Goal: Information Seeking & Learning: Learn about a topic

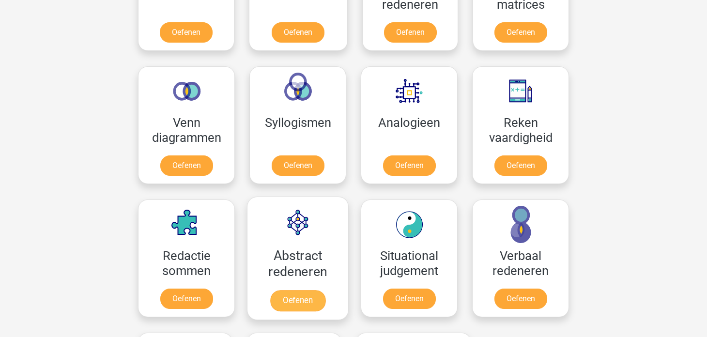
scroll to position [522, 0]
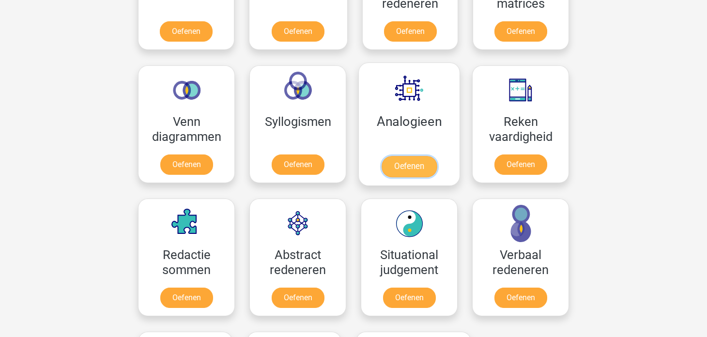
click at [418, 157] on link "Oefenen" at bounding box center [408, 166] width 55 height 21
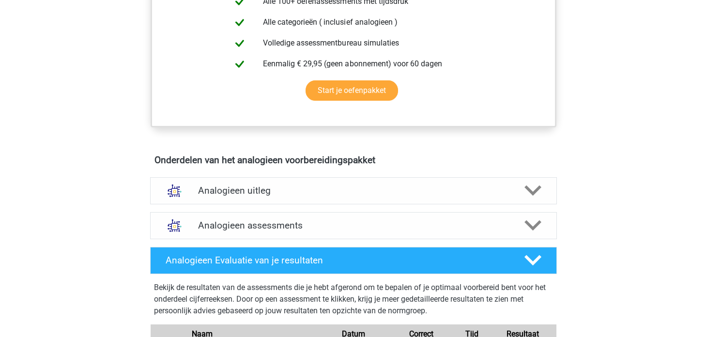
scroll to position [423, 0]
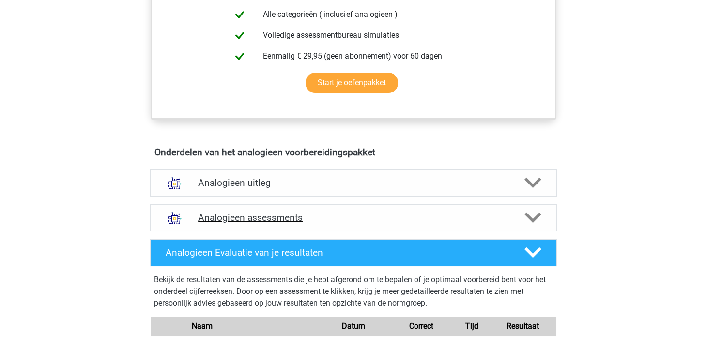
click at [397, 220] on h4 "Analogieen assessments" at bounding box center [353, 217] width 311 height 11
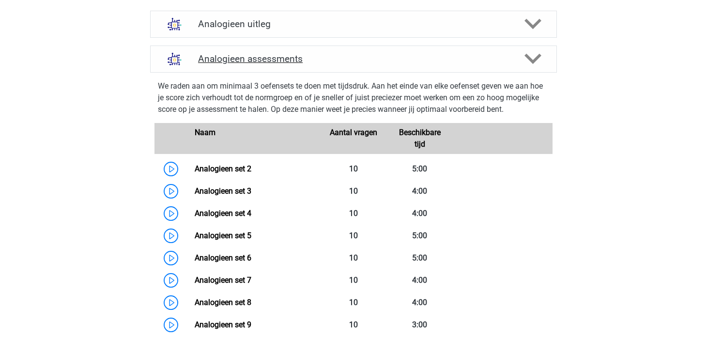
scroll to position [581, 0]
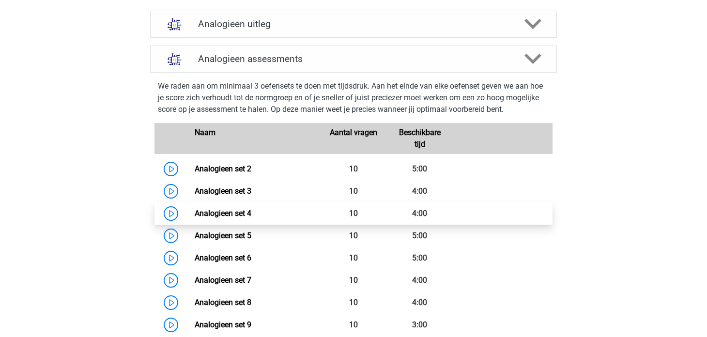
click at [231, 214] on link "Analogieen set 4" at bounding box center [223, 213] width 57 height 9
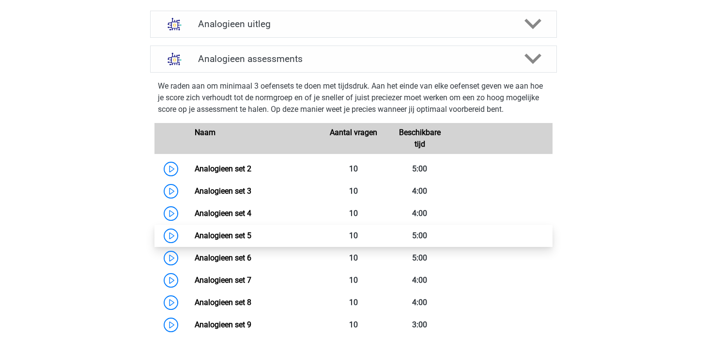
click at [195, 231] on link "Analogieen set 5" at bounding box center [223, 235] width 57 height 9
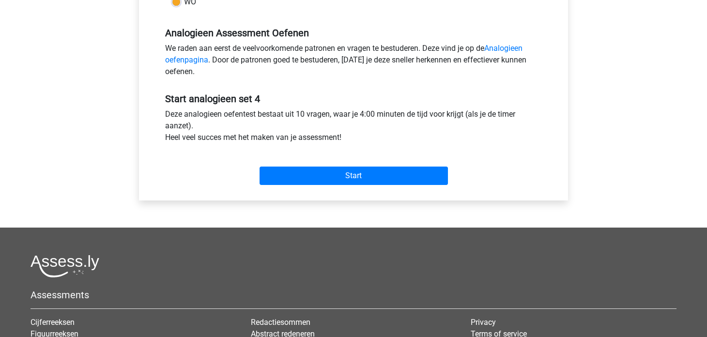
scroll to position [285, 0]
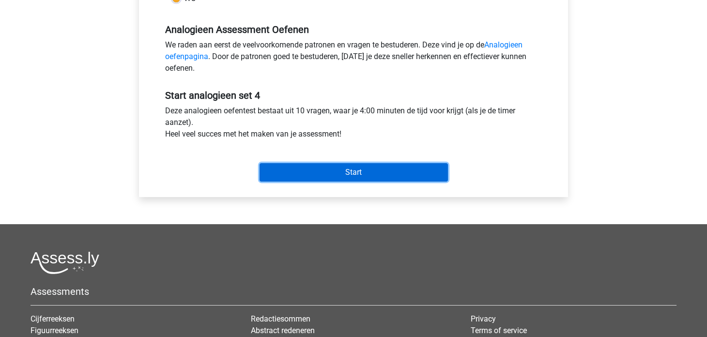
click at [341, 169] on input "Start" at bounding box center [353, 172] width 188 height 18
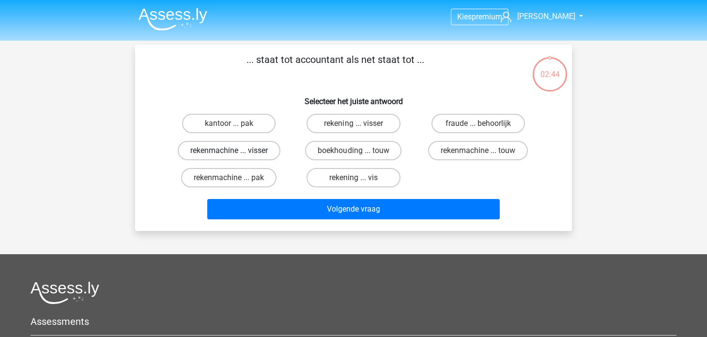
click at [256, 151] on label "rekenmachine ... visser" at bounding box center [229, 150] width 103 height 19
click at [235, 151] on input "rekenmachine ... visser" at bounding box center [232, 154] width 6 height 6
radio input "true"
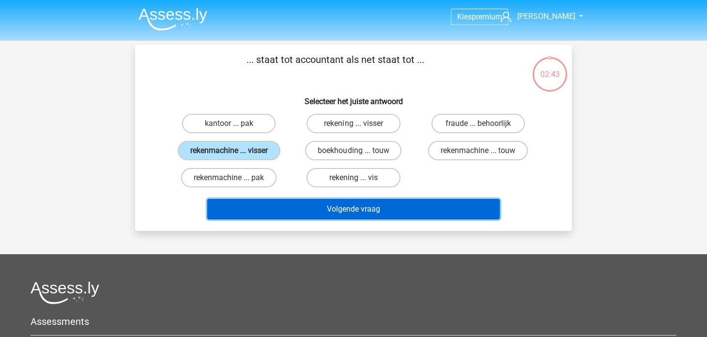
click at [333, 201] on button "Volgende vraag" at bounding box center [353, 209] width 293 height 20
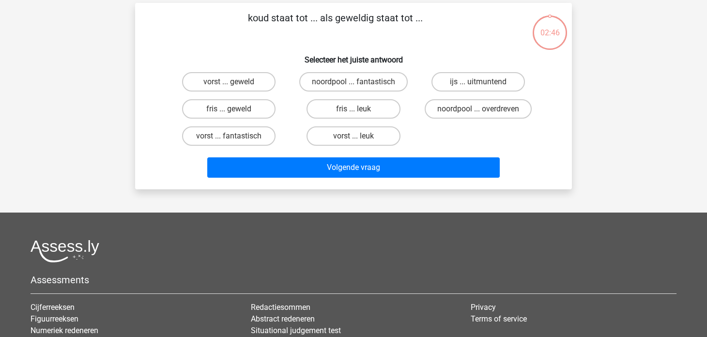
scroll to position [45, 0]
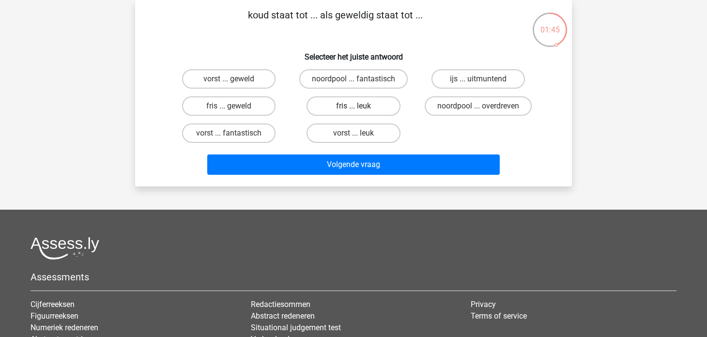
click at [366, 115] on label "fris ... leuk" at bounding box center [352, 105] width 93 height 19
click at [360, 112] on input "fris ... leuk" at bounding box center [356, 109] width 6 height 6
radio input "true"
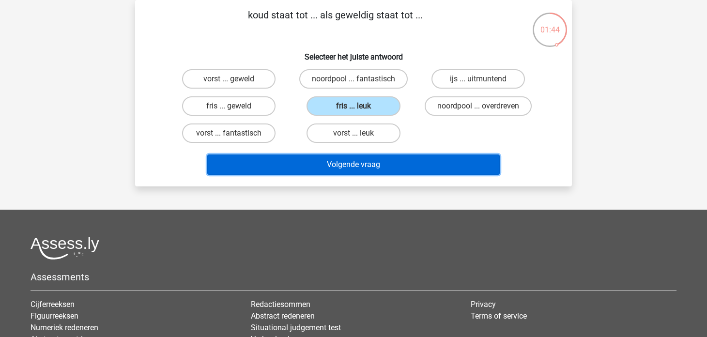
click at [376, 159] on button "Volgende vraag" at bounding box center [353, 164] width 293 height 20
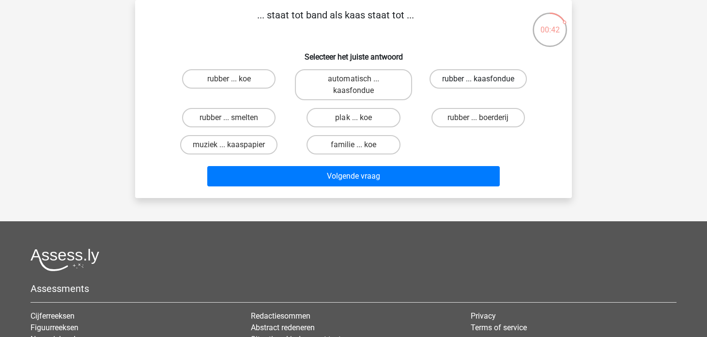
click at [468, 74] on label "rubber ... kaasfondue" at bounding box center [477, 78] width 97 height 19
click at [478, 79] on input "rubber ... kaasfondue" at bounding box center [481, 82] width 6 height 6
radio input "true"
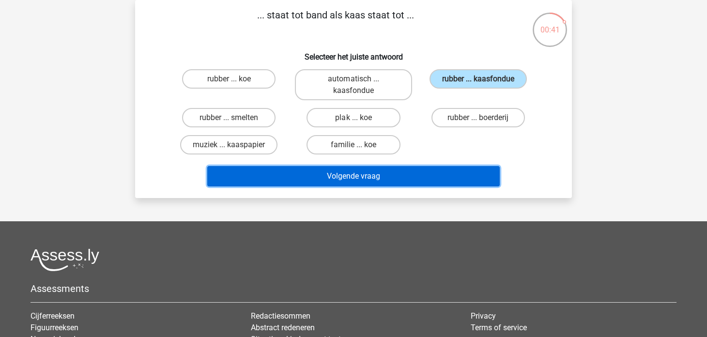
click at [394, 168] on button "Volgende vraag" at bounding box center [353, 176] width 293 height 20
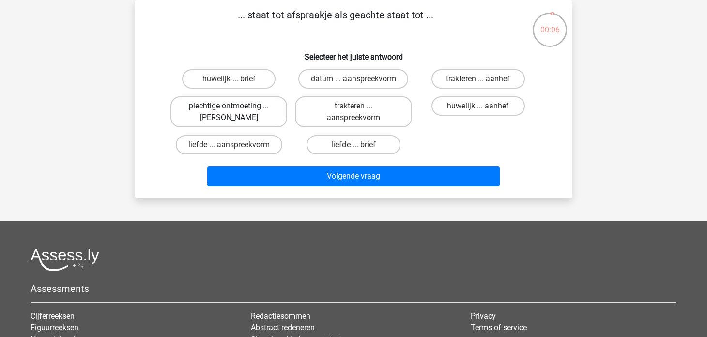
click at [266, 121] on label "plechtige ontmoeting ... hoi" at bounding box center [228, 111] width 117 height 31
click at [235, 112] on input "plechtige ontmoeting ... hoi" at bounding box center [232, 109] width 6 height 6
radio input "true"
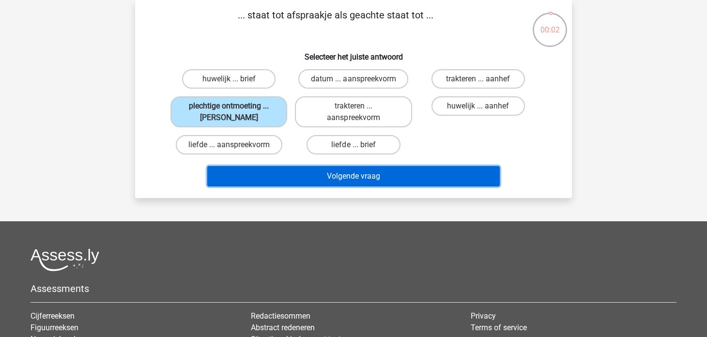
click at [355, 177] on button "Volgende vraag" at bounding box center [353, 176] width 293 height 20
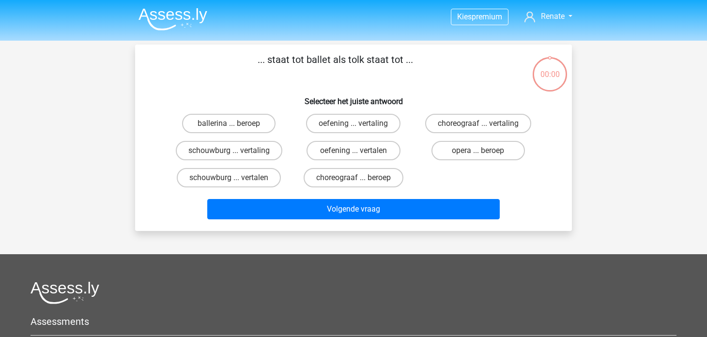
scroll to position [45, 0]
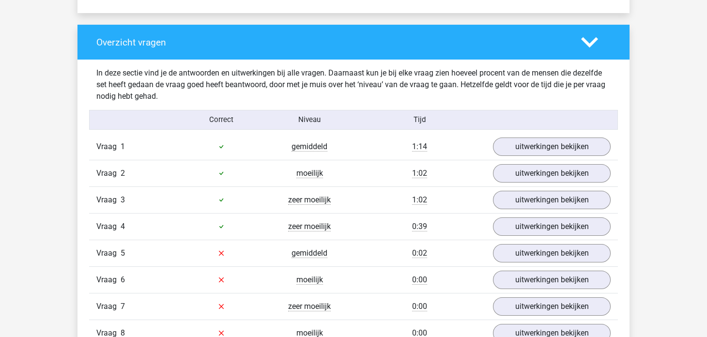
scroll to position [704, 0]
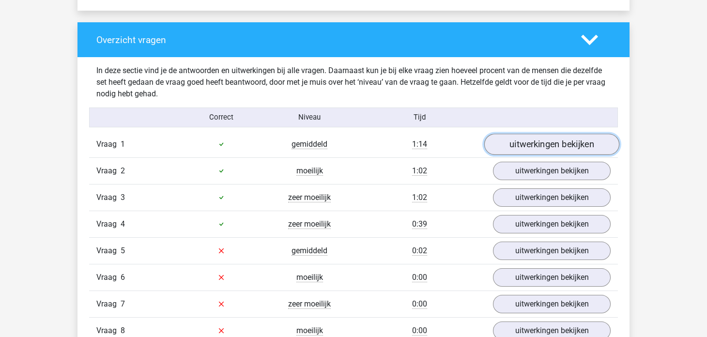
click at [529, 139] on link "uitwerkingen bekijken" at bounding box center [551, 144] width 135 height 21
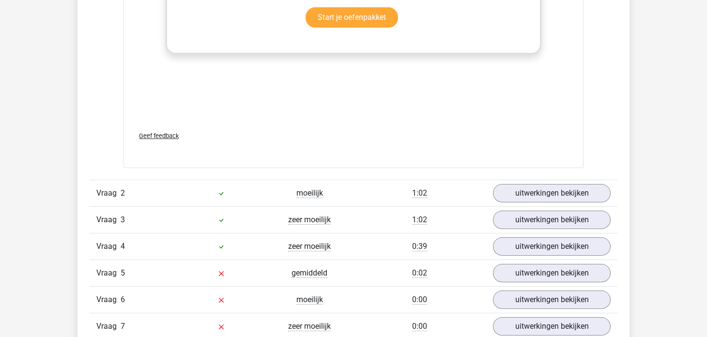
scroll to position [1195, 0]
click at [511, 189] on link "uitwerkingen bekijken" at bounding box center [551, 192] width 135 height 21
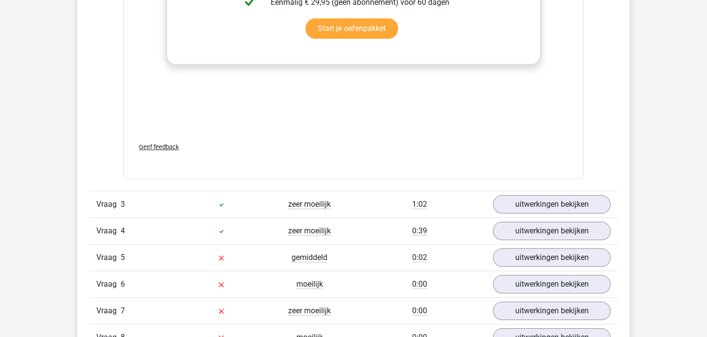
scroll to position [1725, 0]
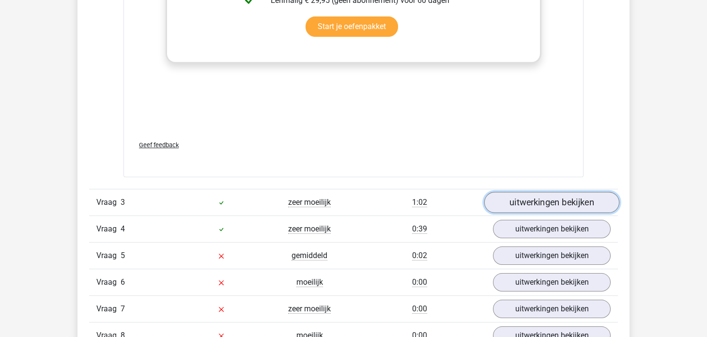
click at [514, 194] on link "uitwerkingen bekijken" at bounding box center [551, 202] width 135 height 21
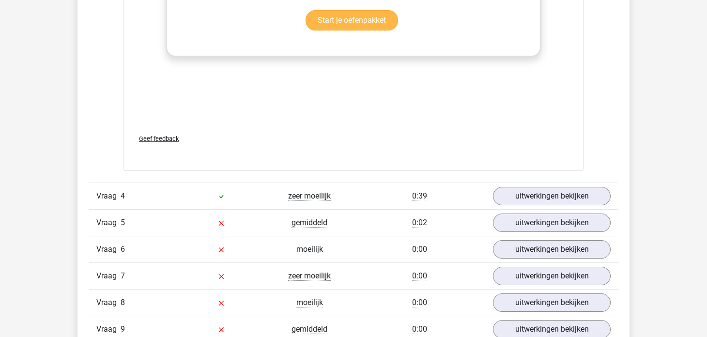
scroll to position [2288, 0]
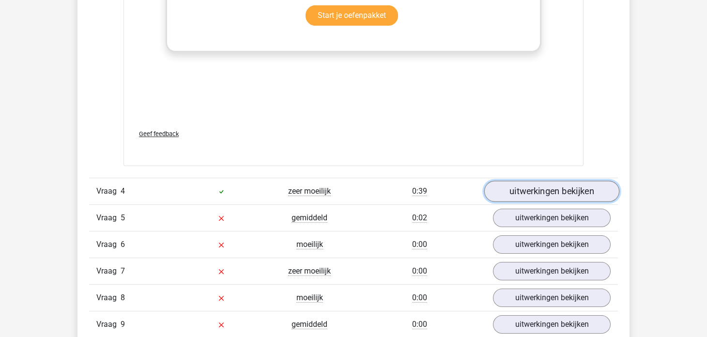
click at [510, 189] on link "uitwerkingen bekijken" at bounding box center [551, 191] width 135 height 21
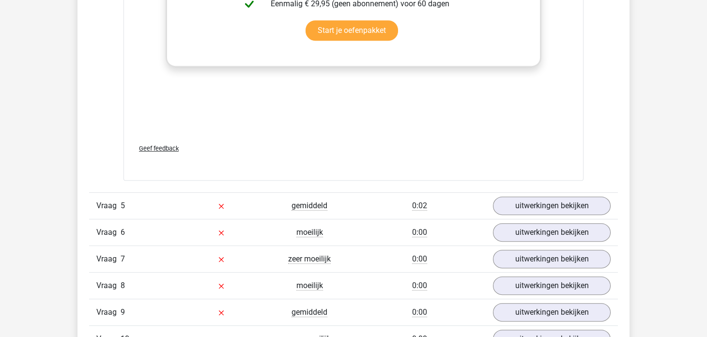
scroll to position [2828, 0]
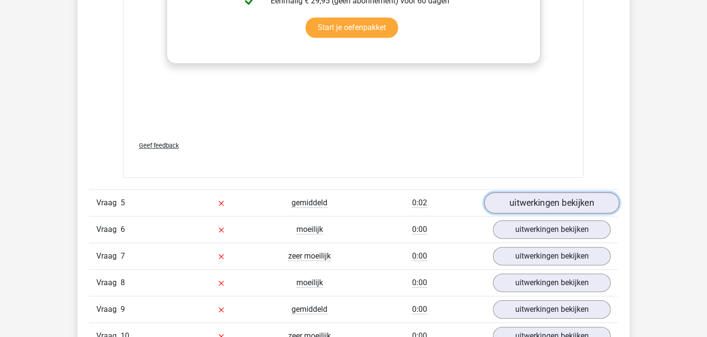
click at [527, 198] on link "uitwerkingen bekijken" at bounding box center [551, 203] width 135 height 21
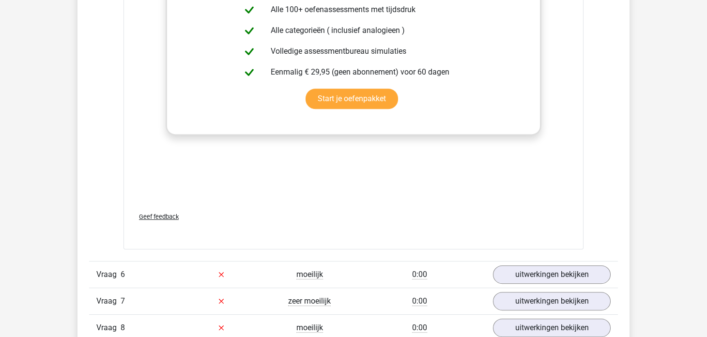
scroll to position [3296, 0]
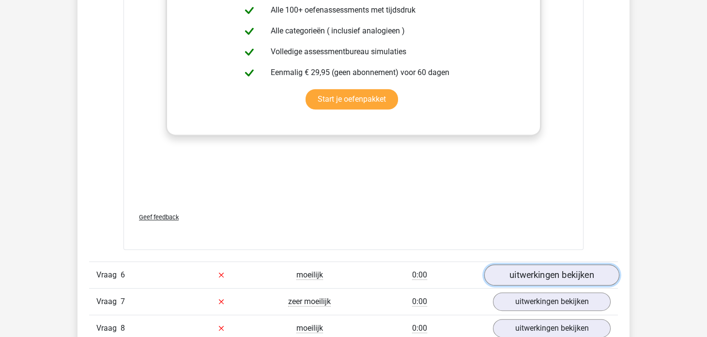
click at [527, 275] on link "uitwerkingen bekijken" at bounding box center [551, 274] width 135 height 21
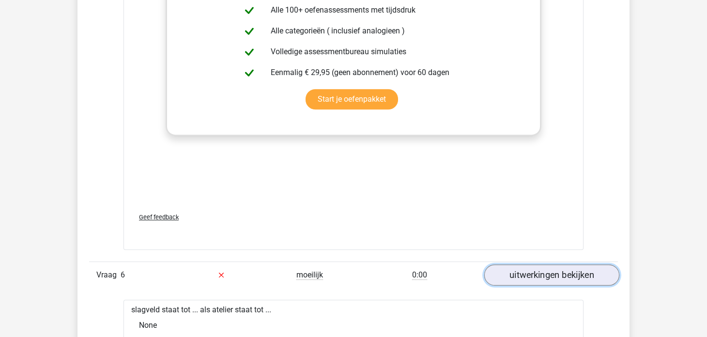
scroll to position [3292, 0]
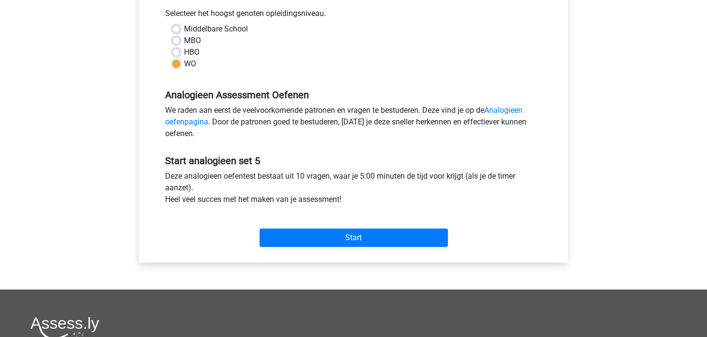
scroll to position [314, 0]
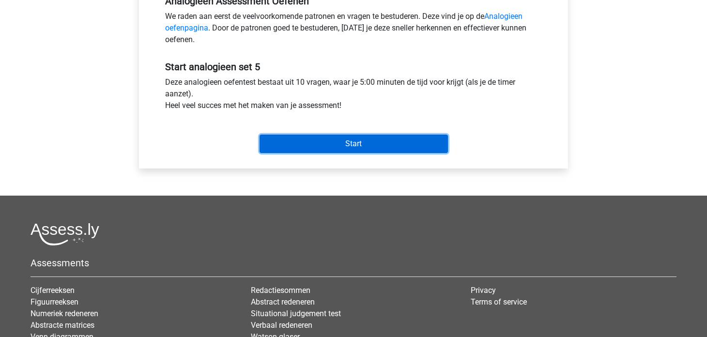
click at [366, 146] on input "Start" at bounding box center [353, 144] width 188 height 18
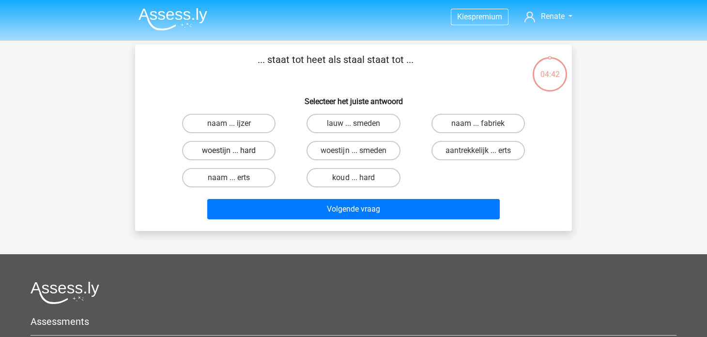
click at [237, 148] on label "woestijn ... hard" at bounding box center [228, 150] width 93 height 19
click at [235, 151] on input "woestijn ... hard" at bounding box center [232, 154] width 6 height 6
radio input "true"
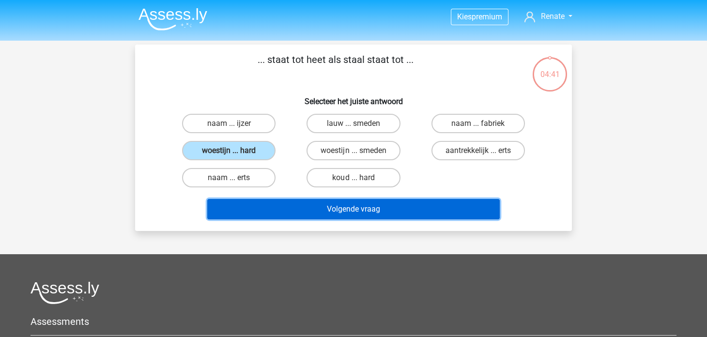
click at [318, 214] on button "Volgende vraag" at bounding box center [353, 209] width 293 height 20
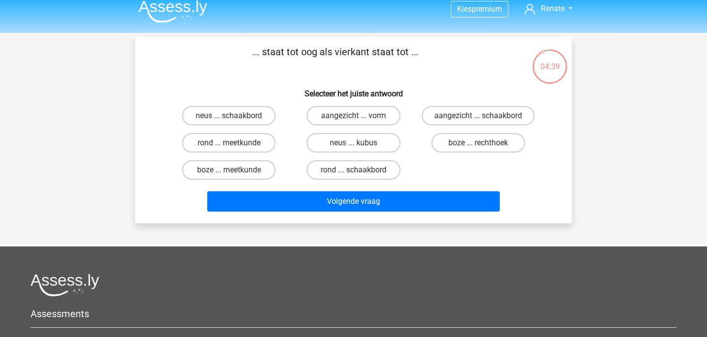
scroll to position [6, 0]
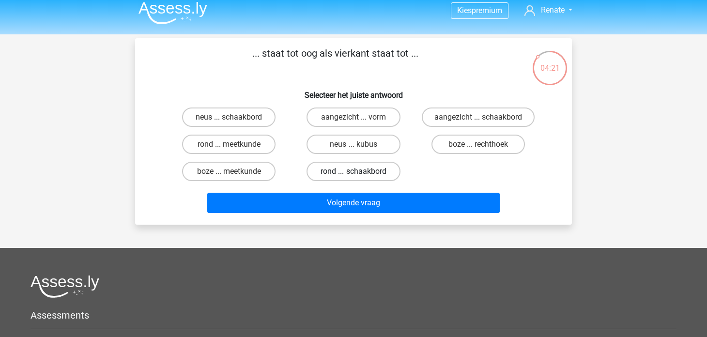
click at [378, 174] on label "rond ... schaakbord" at bounding box center [352, 171] width 93 height 19
click at [360, 174] on input "rond ... schaakbord" at bounding box center [356, 174] width 6 height 6
radio input "true"
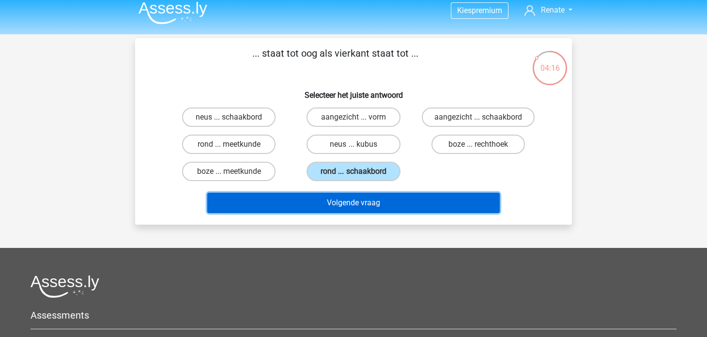
click at [394, 205] on button "Volgende vraag" at bounding box center [353, 203] width 293 height 20
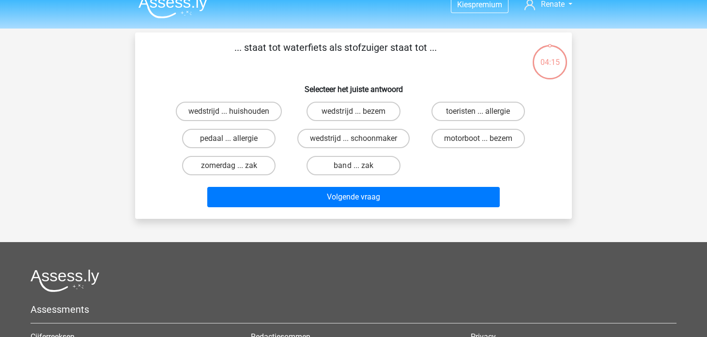
scroll to position [2, 0]
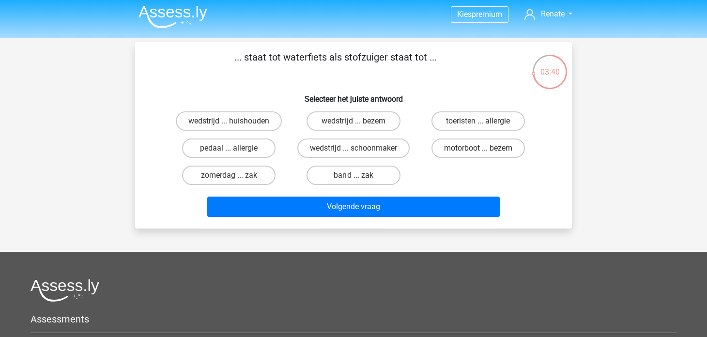
click at [478, 151] on input "motorboot ... bezem" at bounding box center [481, 151] width 6 height 6
radio input "true"
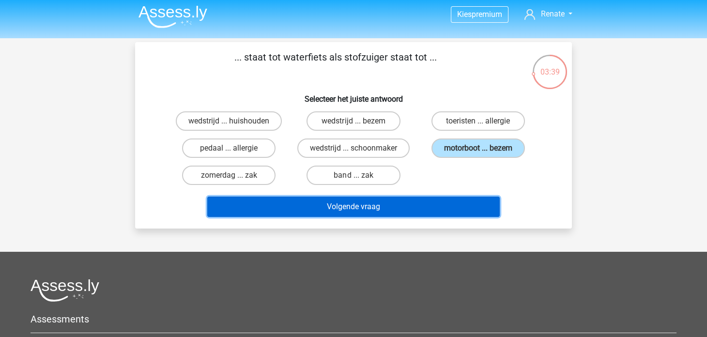
click at [436, 200] on button "Volgende vraag" at bounding box center [353, 207] width 293 height 20
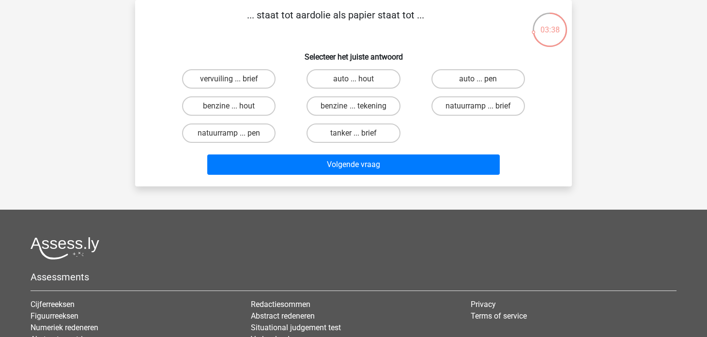
scroll to position [0, 0]
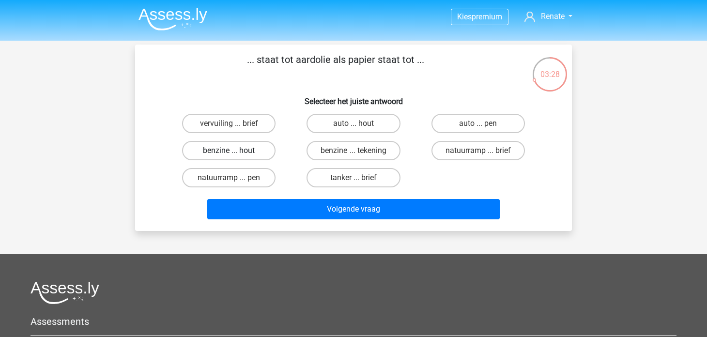
click at [259, 151] on label "benzine ... hout" at bounding box center [228, 150] width 93 height 19
click at [235, 151] on input "benzine ... hout" at bounding box center [232, 154] width 6 height 6
radio input "true"
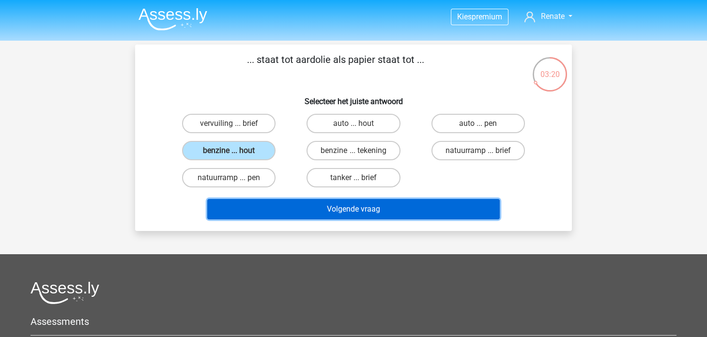
click at [390, 208] on button "Volgende vraag" at bounding box center [353, 209] width 293 height 20
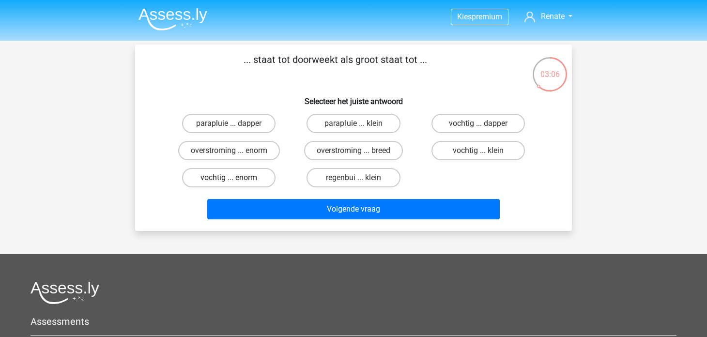
click at [248, 179] on label "vochtig ... enorm" at bounding box center [228, 177] width 93 height 19
click at [235, 179] on input "vochtig ... enorm" at bounding box center [232, 181] width 6 height 6
radio input "true"
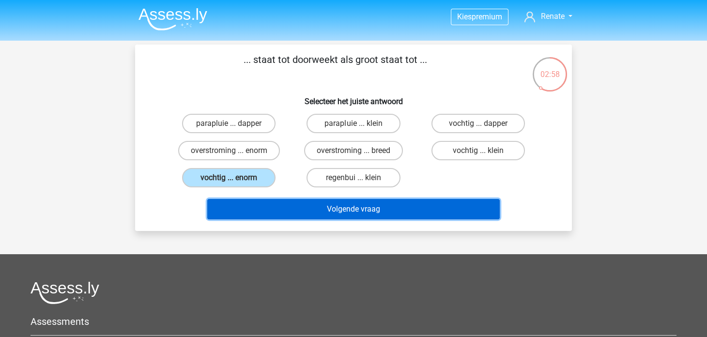
click at [389, 208] on button "Volgende vraag" at bounding box center [353, 209] width 293 height 20
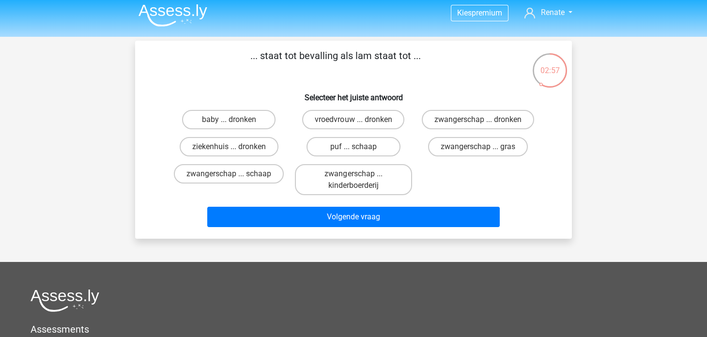
scroll to position [3, 0]
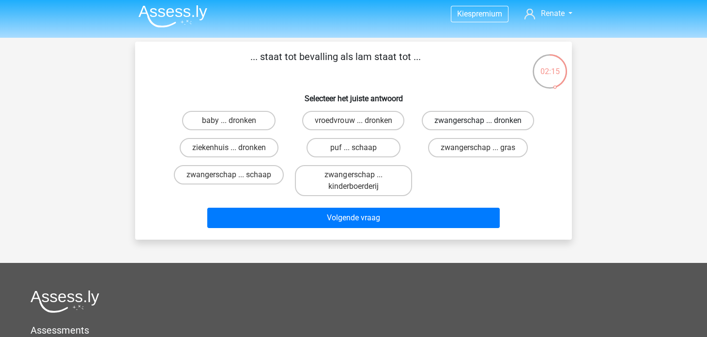
click at [462, 121] on label "zwangerschap ... dronken" at bounding box center [478, 120] width 112 height 19
click at [478, 121] on input "zwangerschap ... dronken" at bounding box center [481, 124] width 6 height 6
radio input "true"
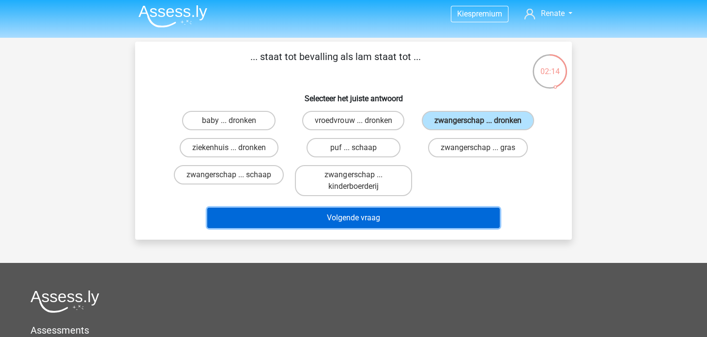
click at [408, 215] on button "Volgende vraag" at bounding box center [353, 218] width 293 height 20
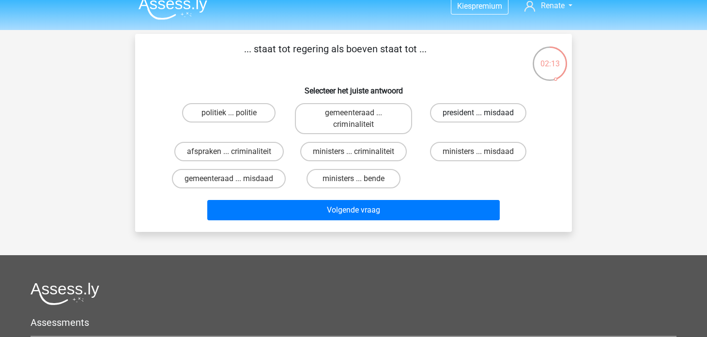
scroll to position [1, 0]
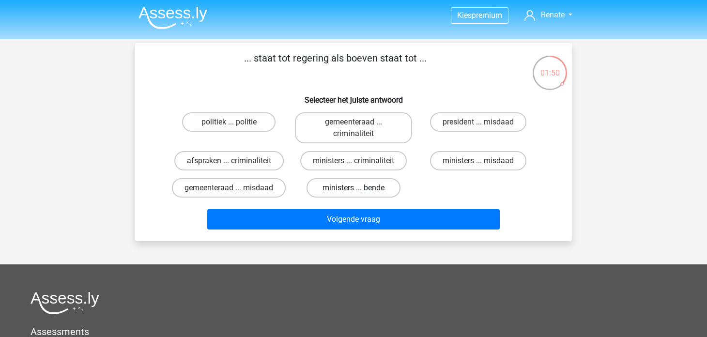
click at [348, 188] on label "ministers ... bende" at bounding box center [352, 187] width 93 height 19
click at [353, 188] on input "ministers ... bende" at bounding box center [356, 191] width 6 height 6
radio input "true"
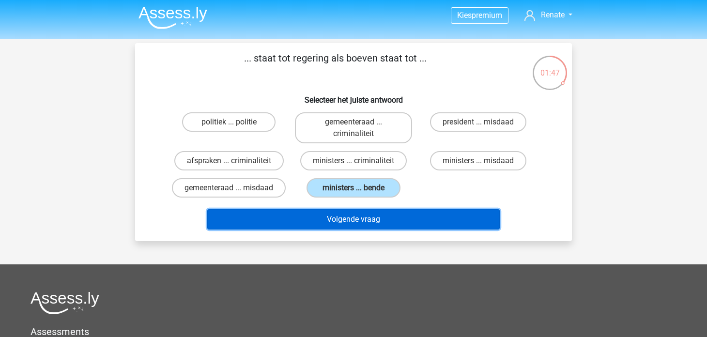
click at [381, 215] on button "Volgende vraag" at bounding box center [353, 219] width 293 height 20
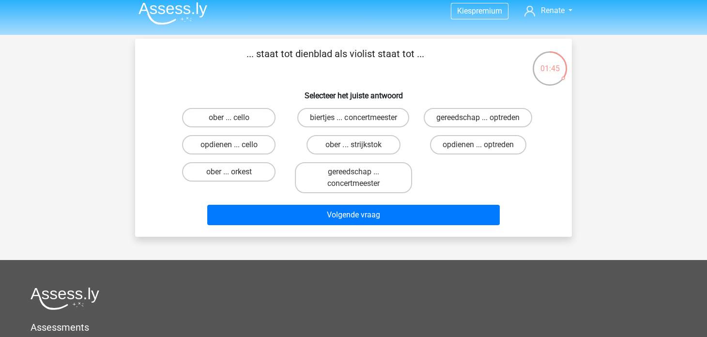
scroll to position [0, 0]
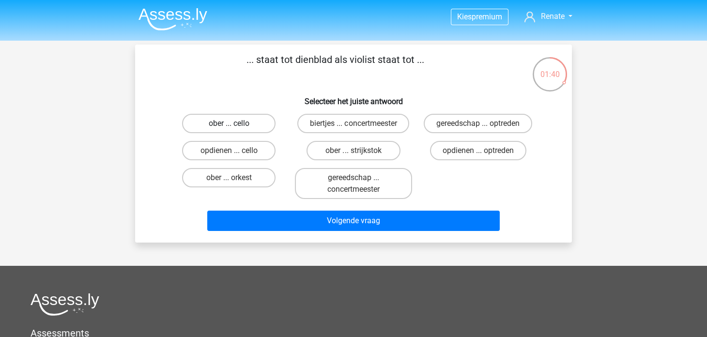
click at [259, 126] on label "ober ... cello" at bounding box center [228, 123] width 93 height 19
click at [235, 126] on input "ober ... cello" at bounding box center [232, 126] width 6 height 6
radio input "true"
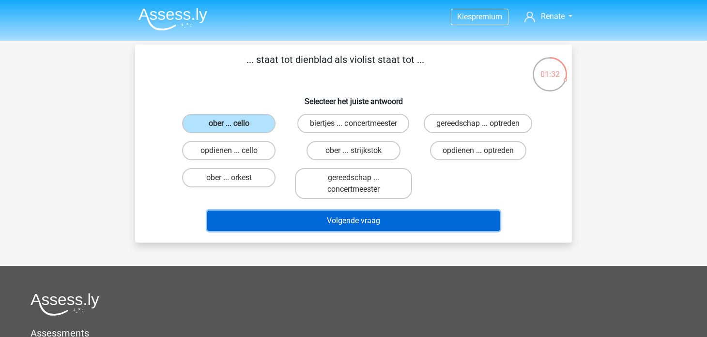
click at [373, 219] on button "Volgende vraag" at bounding box center [353, 221] width 293 height 20
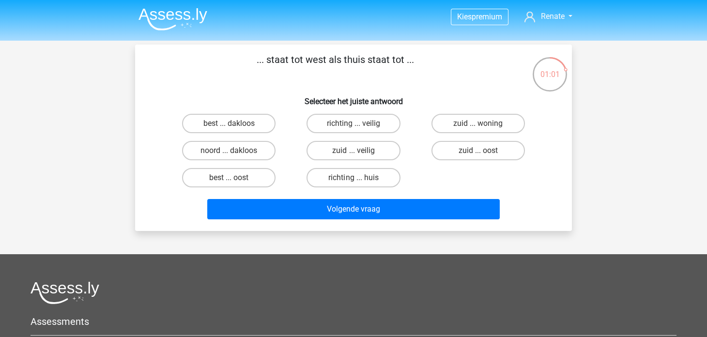
drag, startPoint x: 437, startPoint y: 166, endPoint x: 287, endPoint y: 175, distance: 150.3
click at [287, 175] on div "best ... dakloos richting ... veilig zuid ... woning noord ... [GEOGRAPHIC_DATA…" at bounding box center [353, 150] width 374 height 81
click at [373, 176] on label "richting ... huis" at bounding box center [352, 177] width 93 height 19
click at [360, 178] on input "richting ... huis" at bounding box center [356, 181] width 6 height 6
radio input "true"
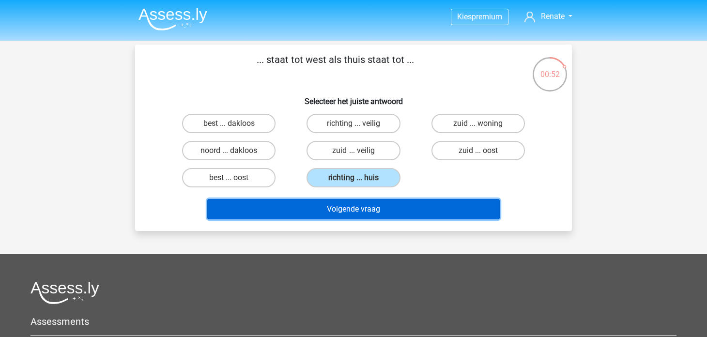
click at [416, 206] on button "Volgende vraag" at bounding box center [353, 209] width 293 height 20
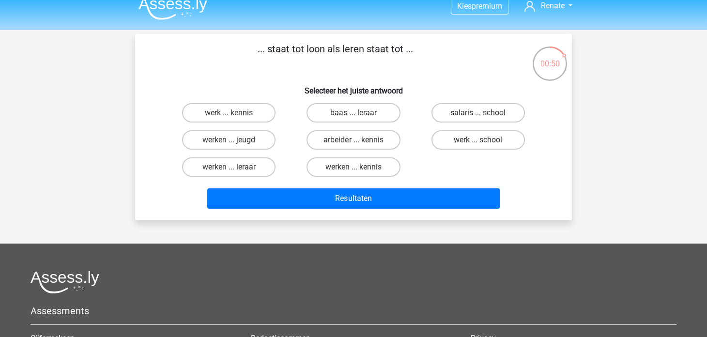
scroll to position [9, 0]
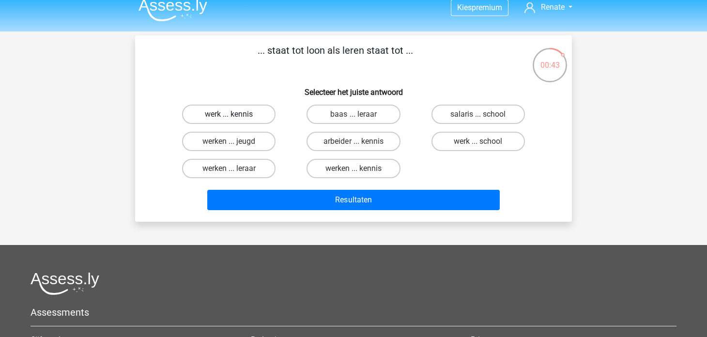
click at [247, 120] on label "werk ... kennis" at bounding box center [228, 114] width 93 height 19
click at [235, 120] on input "werk ... kennis" at bounding box center [232, 117] width 6 height 6
radio input "true"
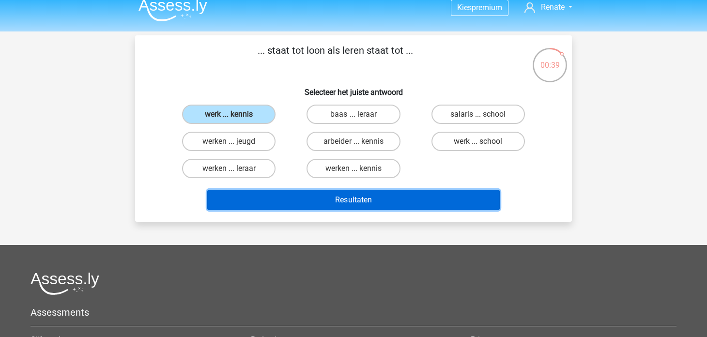
click at [411, 197] on button "Resultaten" at bounding box center [353, 200] width 293 height 20
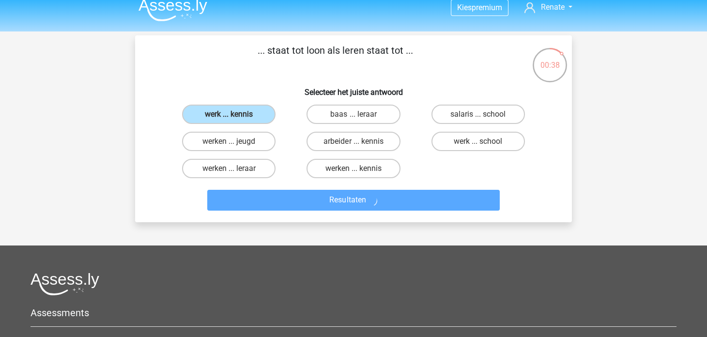
scroll to position [0, 0]
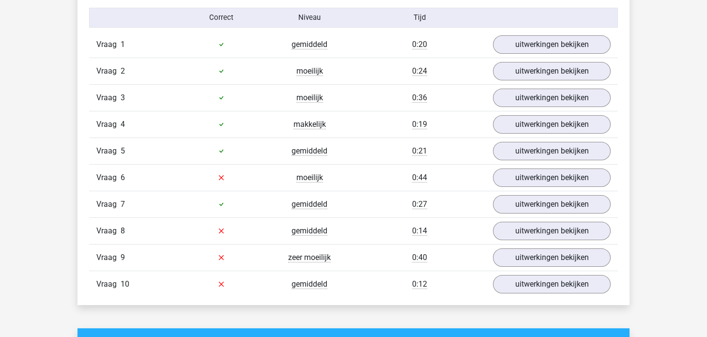
scroll to position [791, 0]
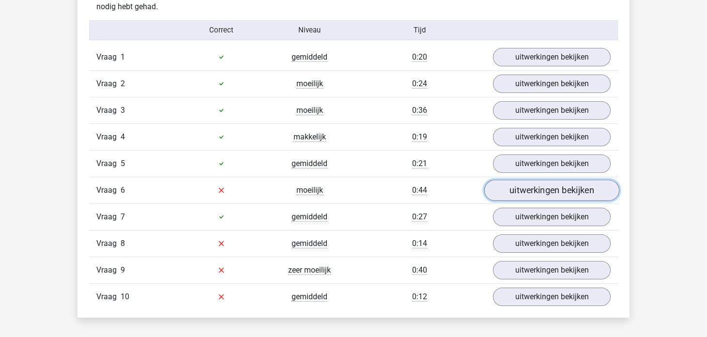
click at [524, 184] on link "uitwerkingen bekijken" at bounding box center [551, 190] width 135 height 21
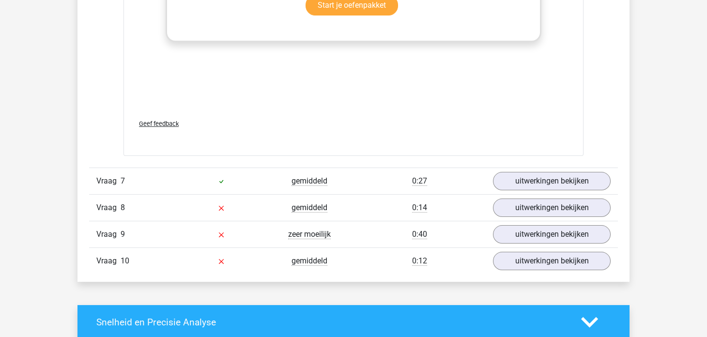
scroll to position [1371, 0]
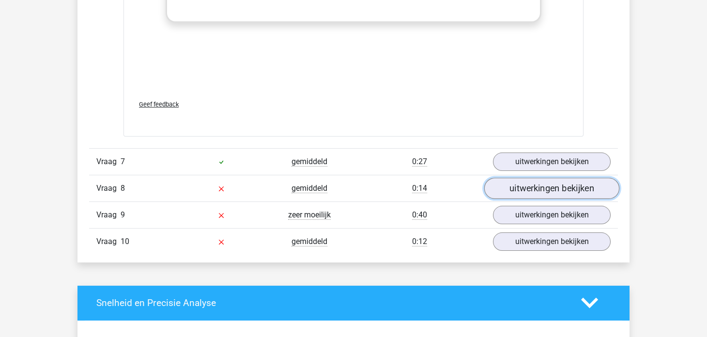
click at [551, 193] on link "uitwerkingen bekijken" at bounding box center [551, 188] width 135 height 21
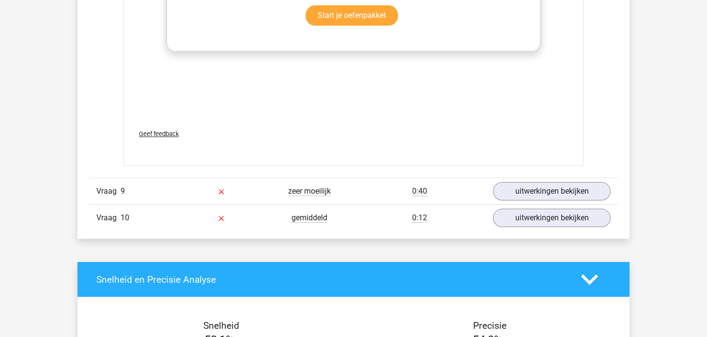
scroll to position [1929, 0]
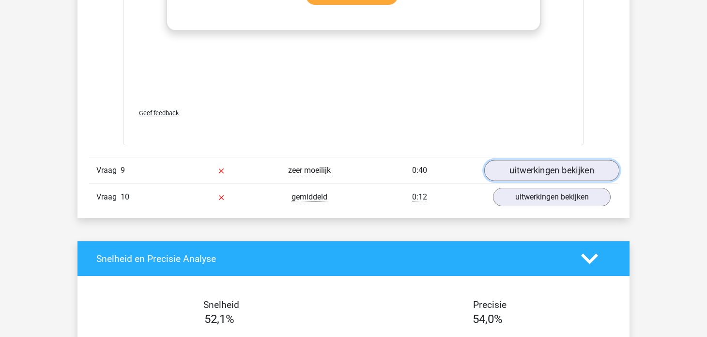
click at [518, 174] on link "uitwerkingen bekijken" at bounding box center [551, 170] width 135 height 21
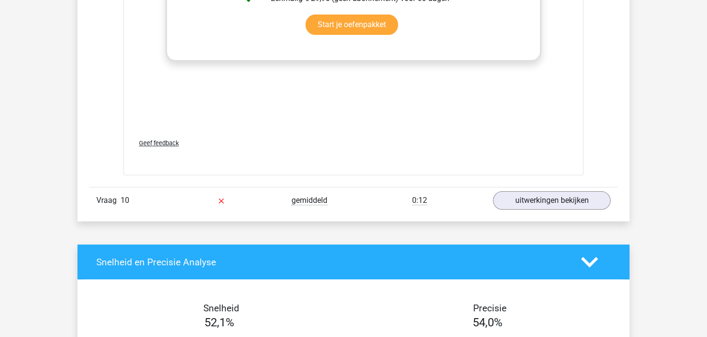
scroll to position [2438, 0]
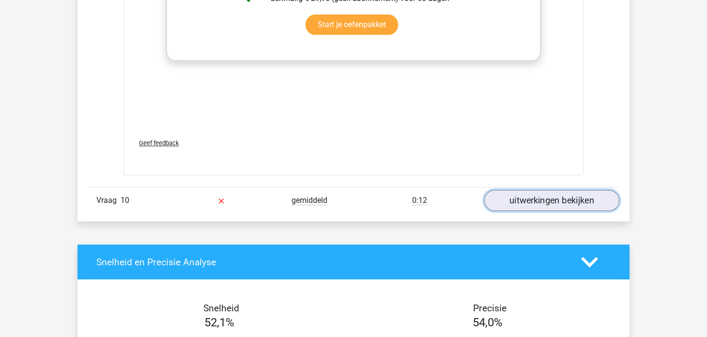
click at [523, 193] on link "uitwerkingen bekijken" at bounding box center [551, 200] width 135 height 21
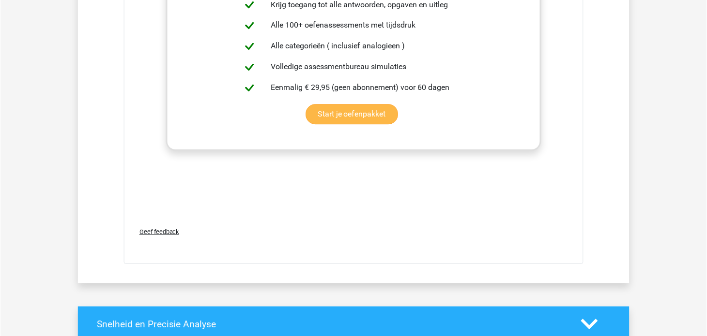
scroll to position [2822, 0]
